Goal: Task Accomplishment & Management: Use online tool/utility

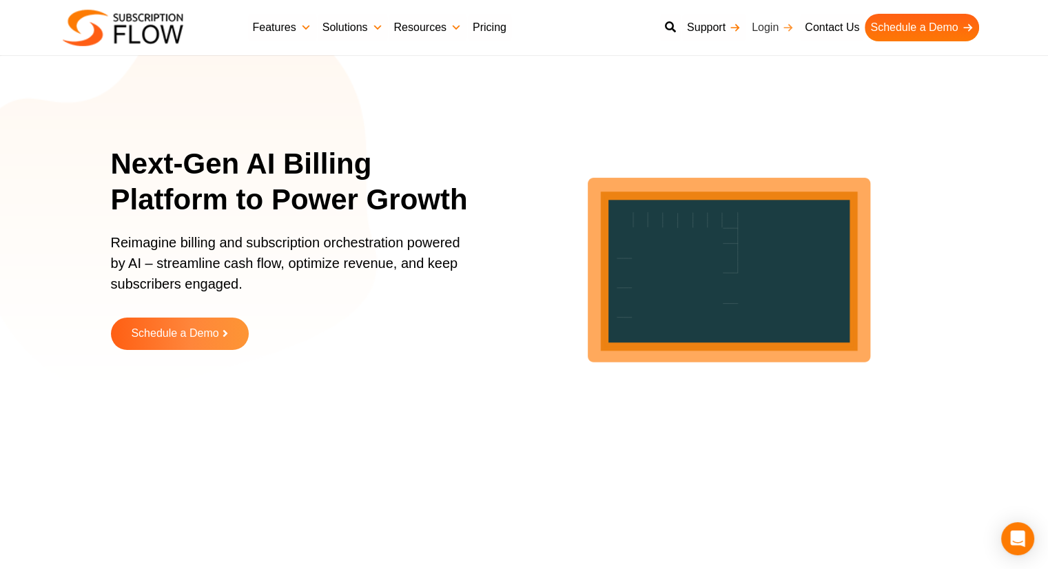
click at [771, 25] on link "Login" at bounding box center [772, 28] width 53 height 28
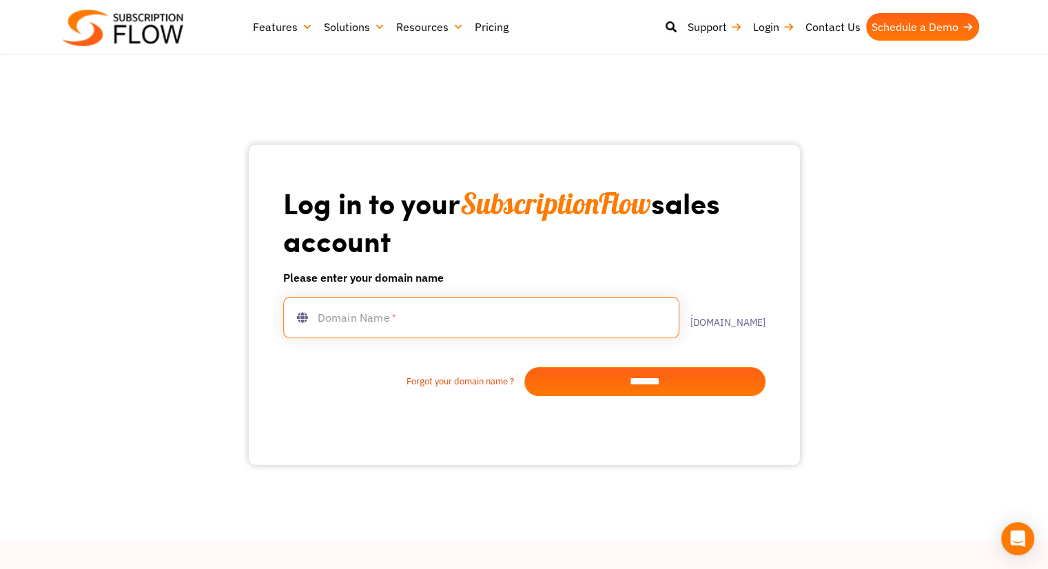
click at [566, 322] on input "text" at bounding box center [481, 317] width 396 height 41
type input "********"
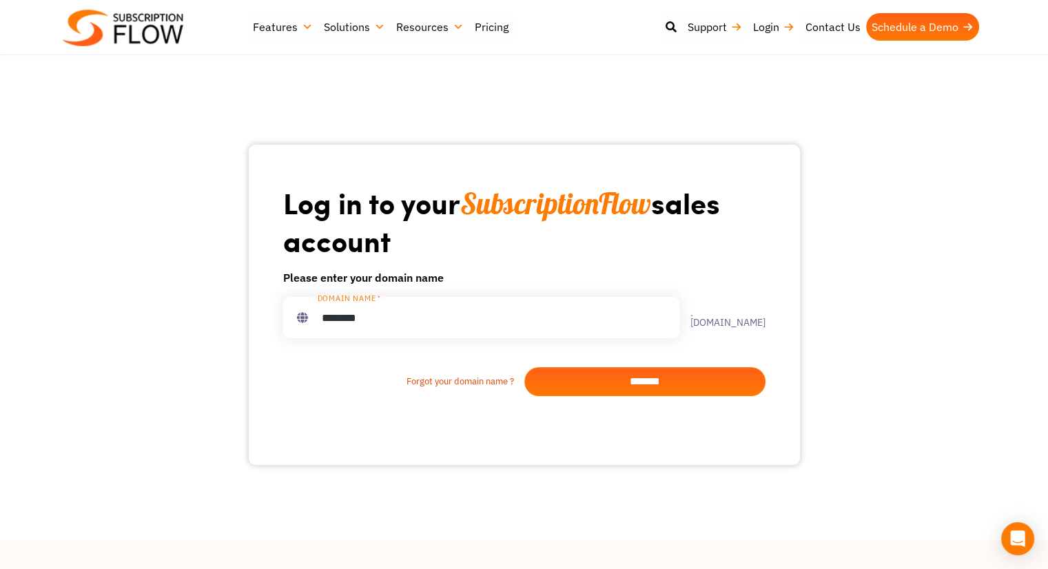
click at [657, 384] on input "*******" at bounding box center [644, 381] width 241 height 29
